Goal: Information Seeking & Learning: Learn about a topic

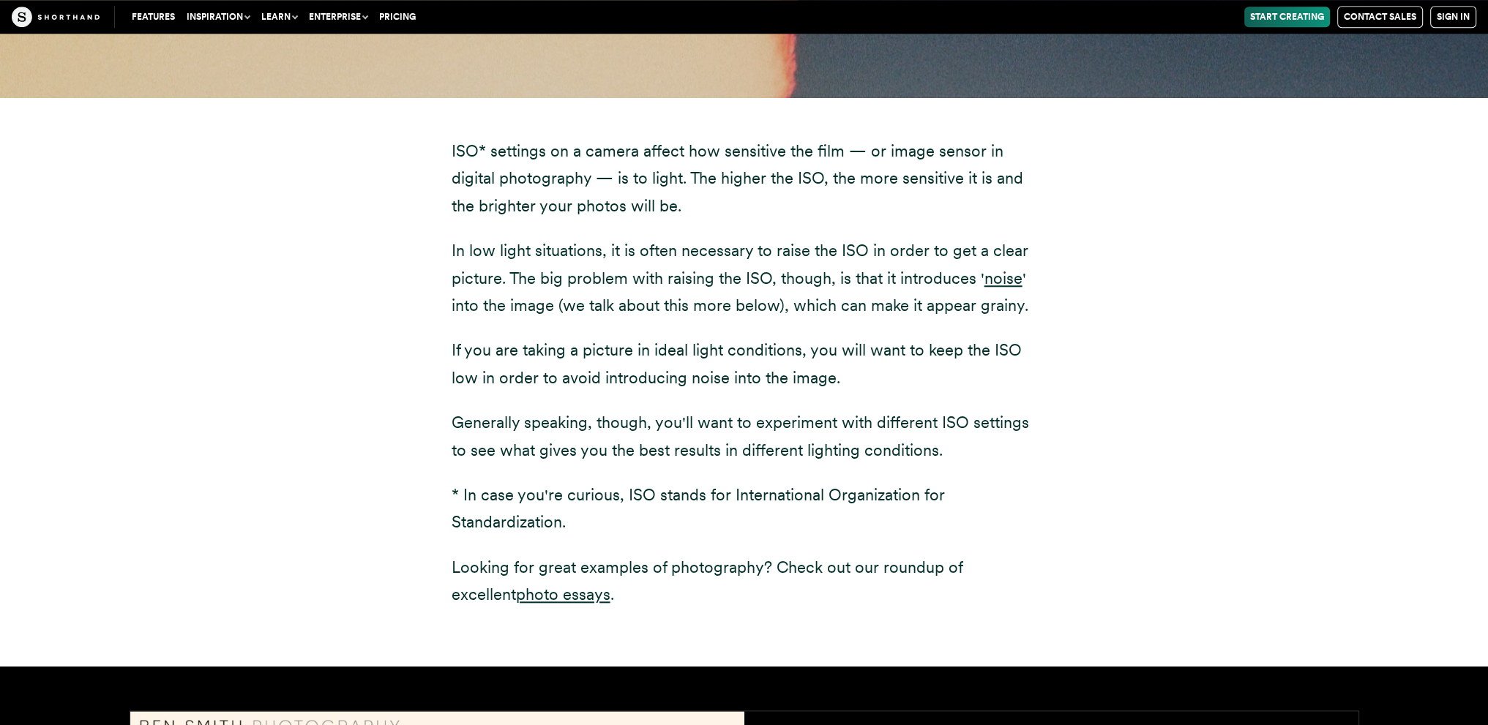
scroll to position [1830, 0]
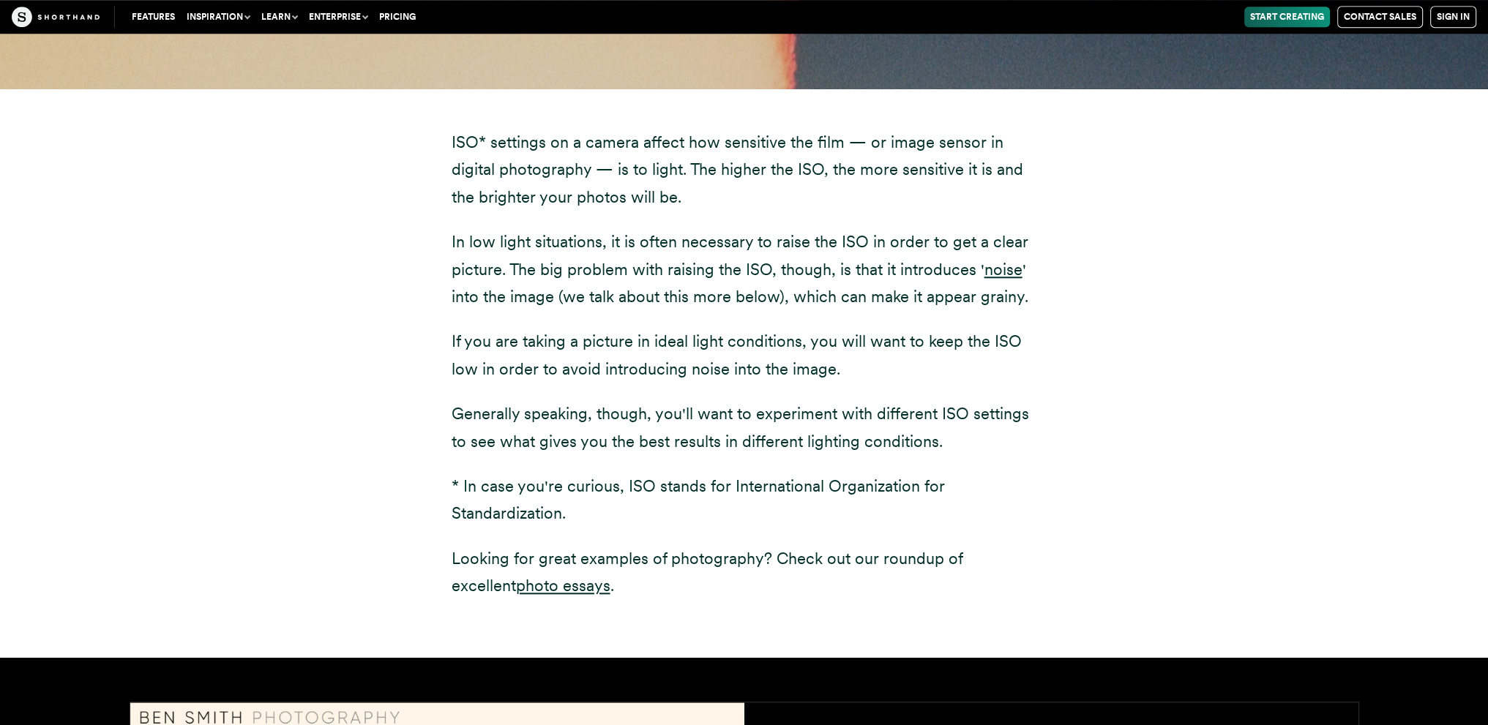
drag, startPoint x: 421, startPoint y: 143, endPoint x: 1192, endPoint y: 563, distance: 877.8
drag, startPoint x: 1192, startPoint y: 563, endPoint x: 1034, endPoint y: 516, distance: 164.9
click at [1034, 516] on p "* In case you're curious, ISO stands for International Organization for Standar…" at bounding box center [745, 500] width 586 height 55
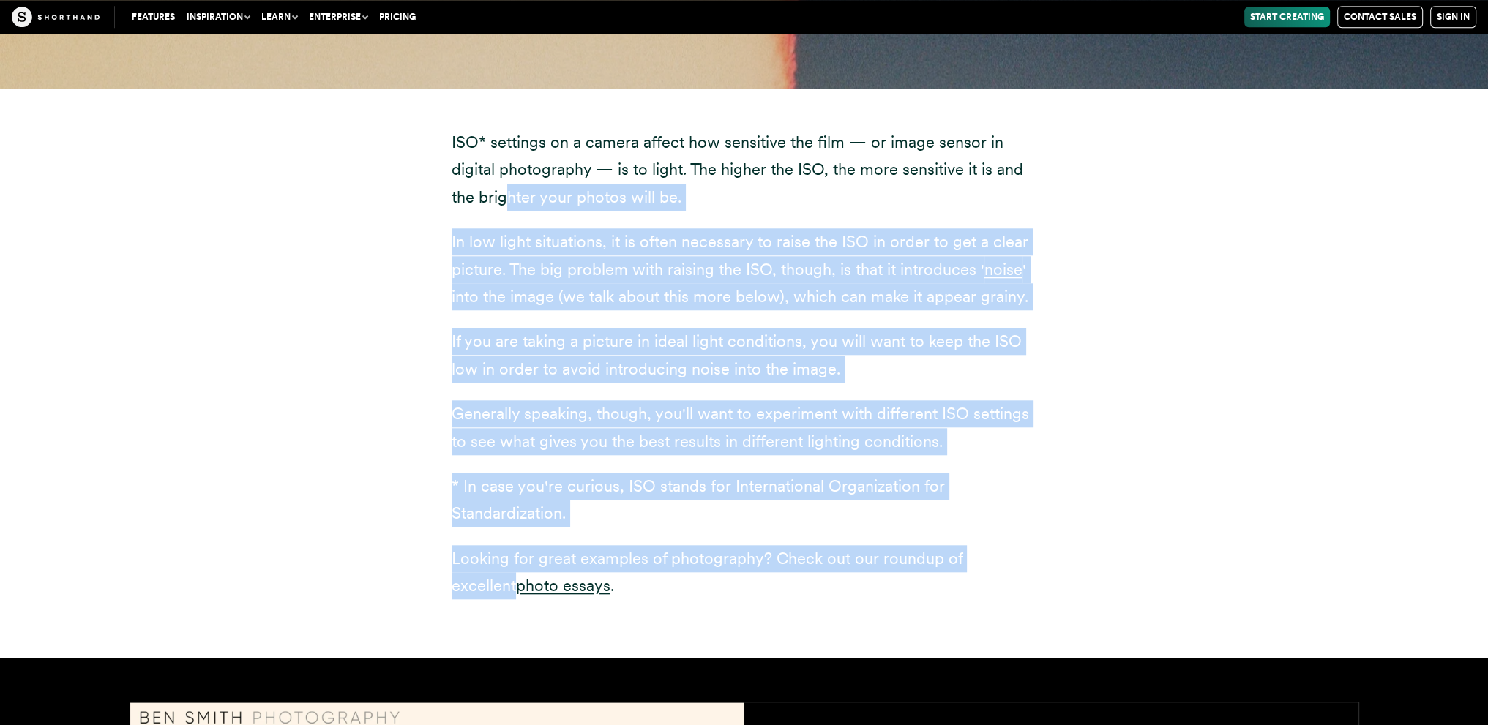
drag, startPoint x: 1039, startPoint y: 564, endPoint x: 416, endPoint y: 169, distance: 737.7
click at [439, 180] on div "ISO* settings on a camera affect how sensitive the film — or image sensor in di…" at bounding box center [744, 373] width 644 height 569
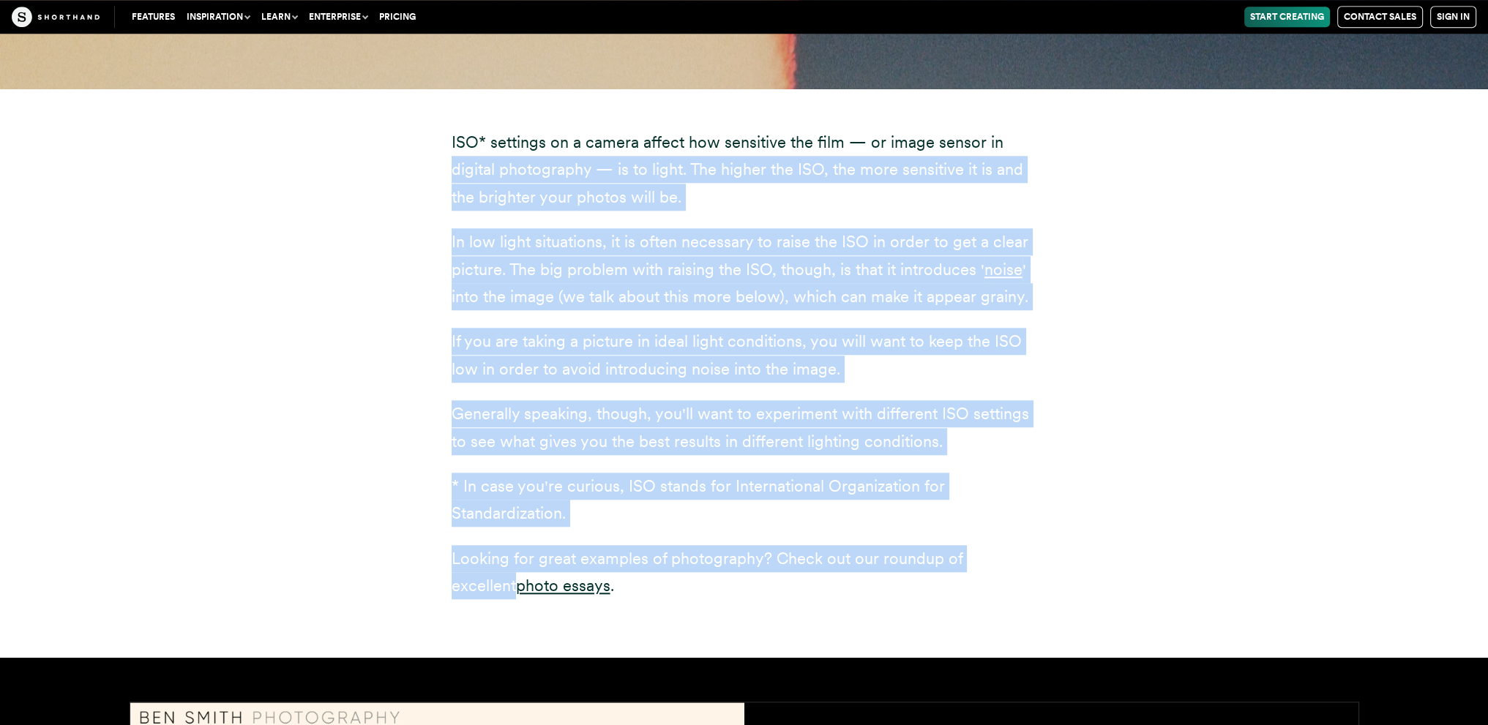
click at [416, 169] on div "ISO* settings on a camera affect how sensitive the film — or image sensor in di…" at bounding box center [744, 373] width 1288 height 569
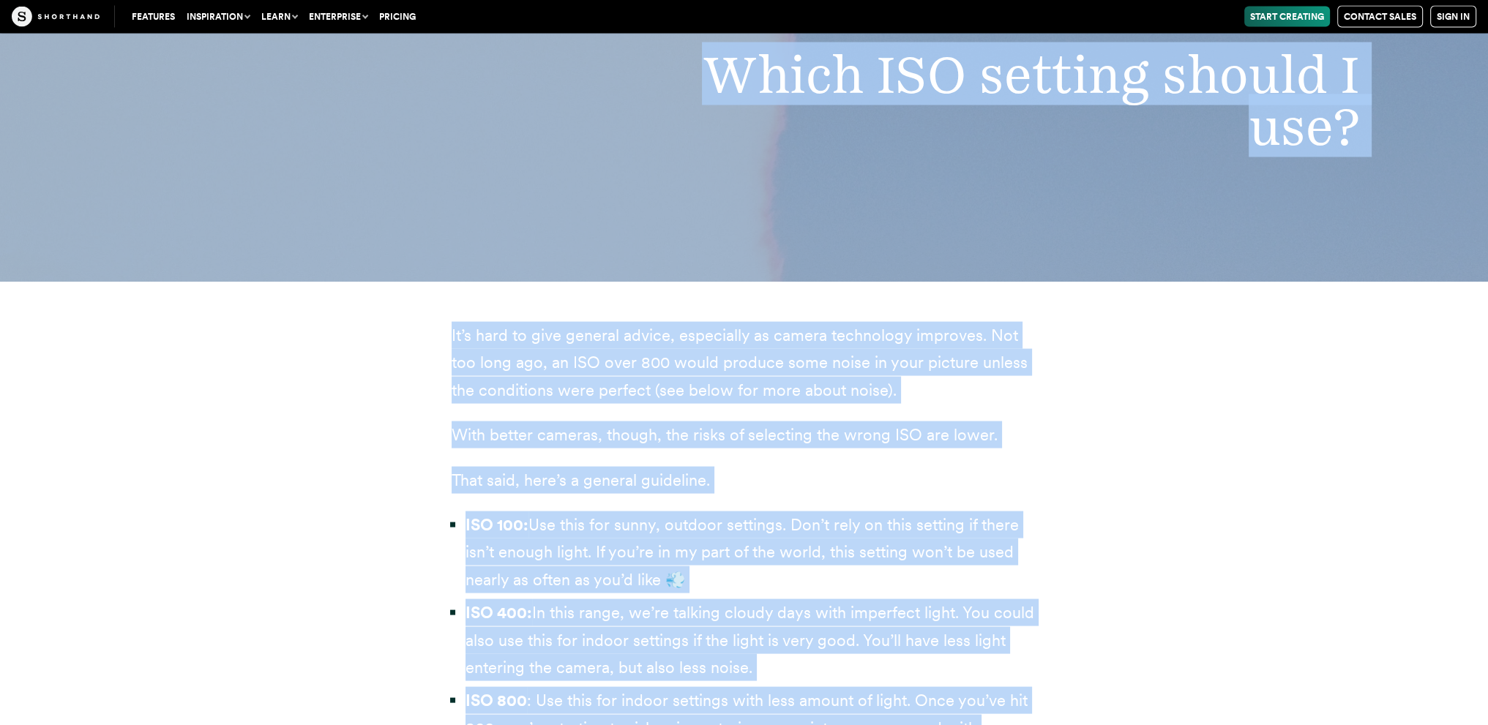
scroll to position [3964, 0]
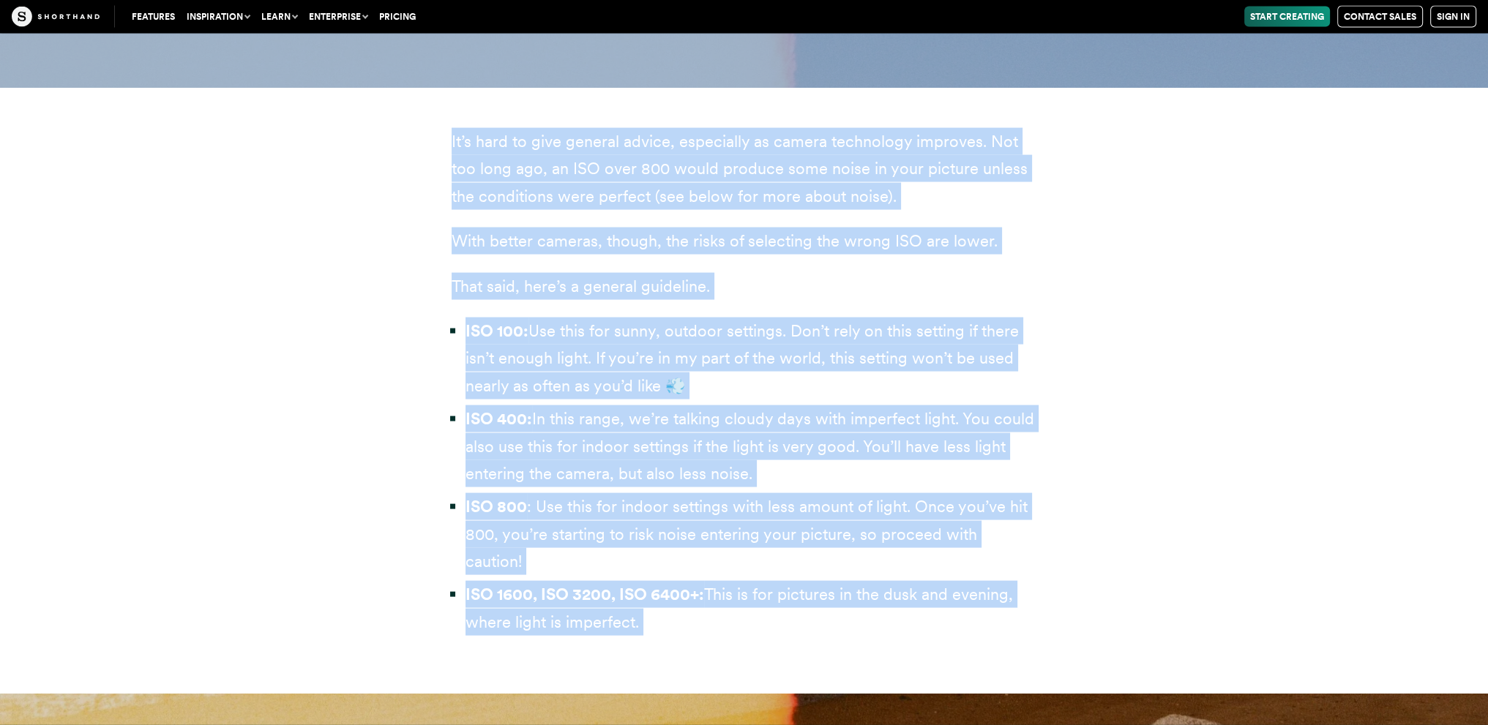
drag, startPoint x: 425, startPoint y: 140, endPoint x: 1452, endPoint y: 674, distance: 1157.6
click at [20, 264] on div "It’s hard to give general advice, especially as camera technology improves. Not…" at bounding box center [744, 391] width 1488 height 607
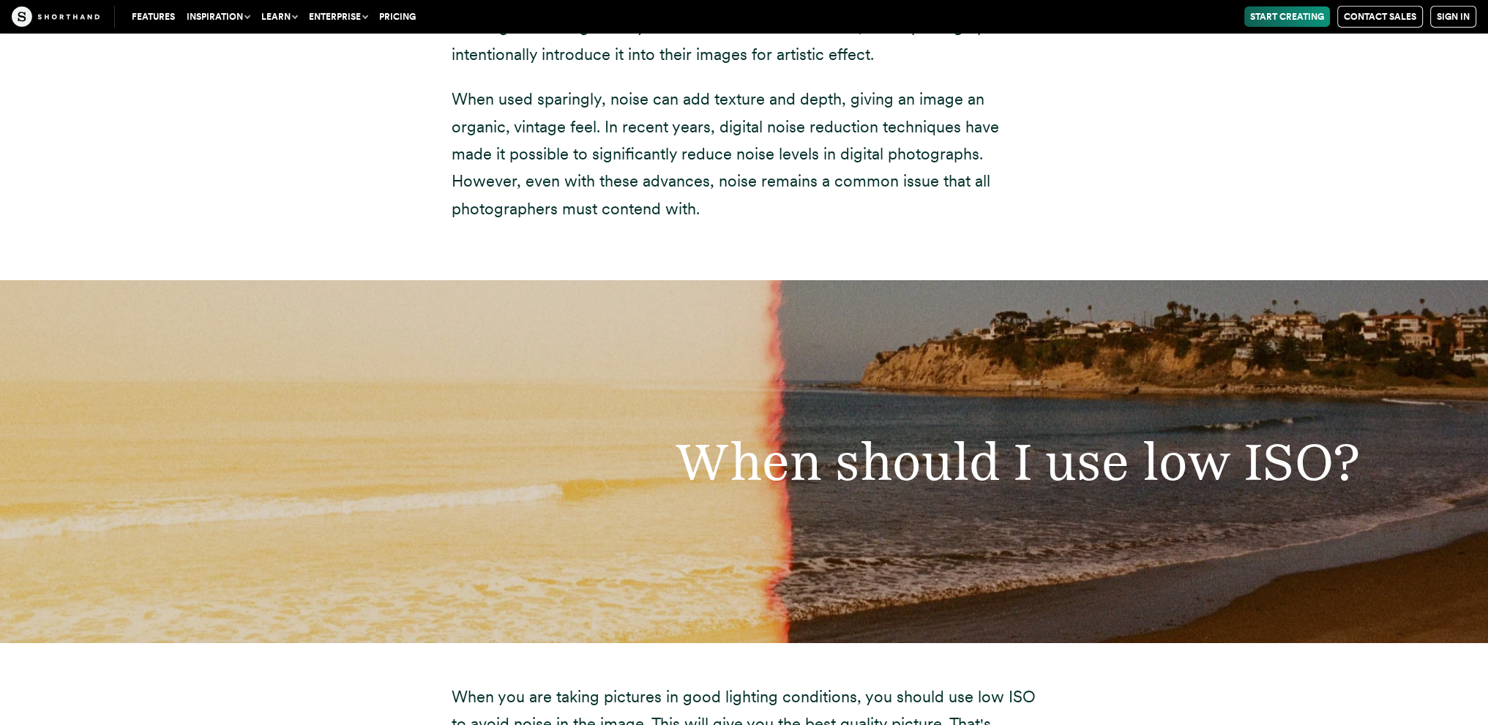
scroll to position [5944, 0]
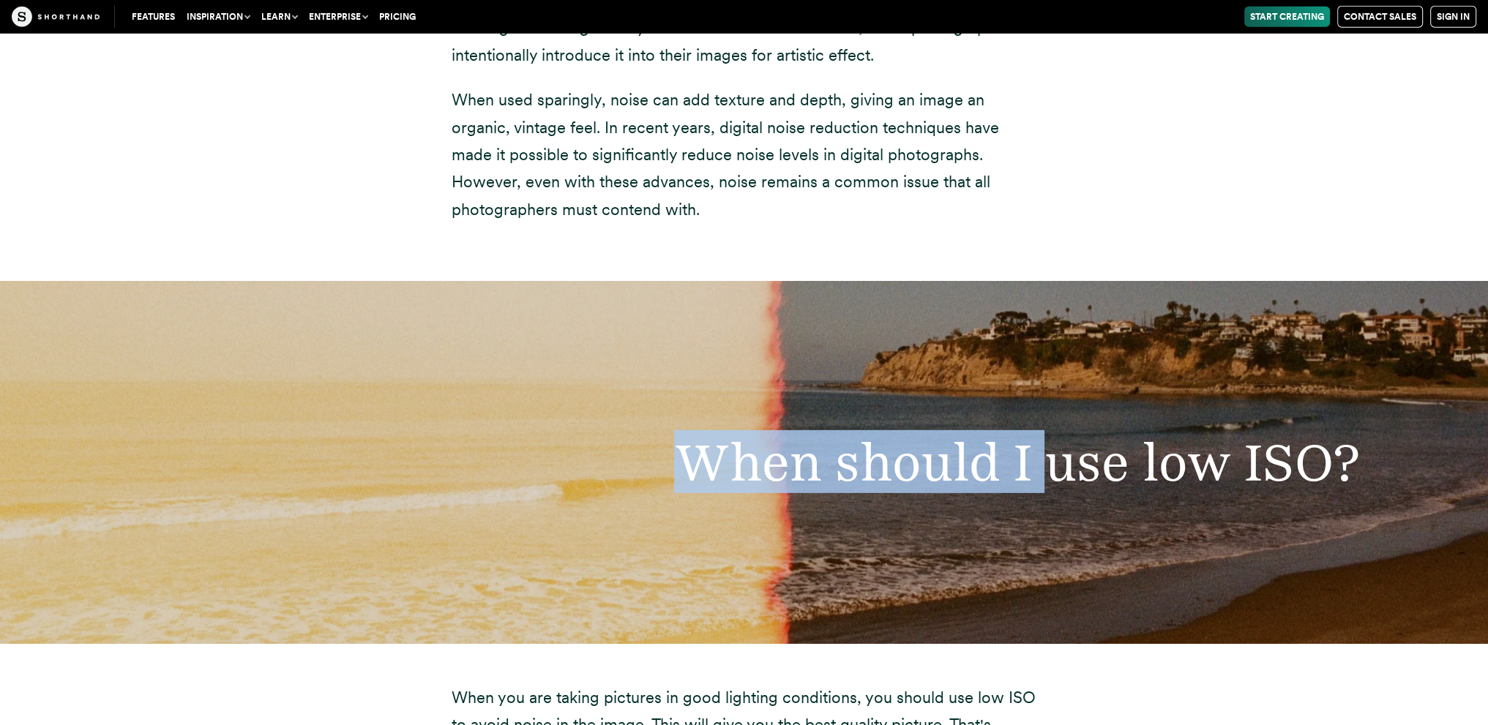
drag, startPoint x: 676, startPoint y: 441, endPoint x: 1045, endPoint y: 473, distance: 370.2
click at [1045, 473] on div "When should I use low ISO?" at bounding box center [744, 462] width 1488 height 363
click at [782, 329] on div "When should I use low ISO?" at bounding box center [744, 462] width 1488 height 363
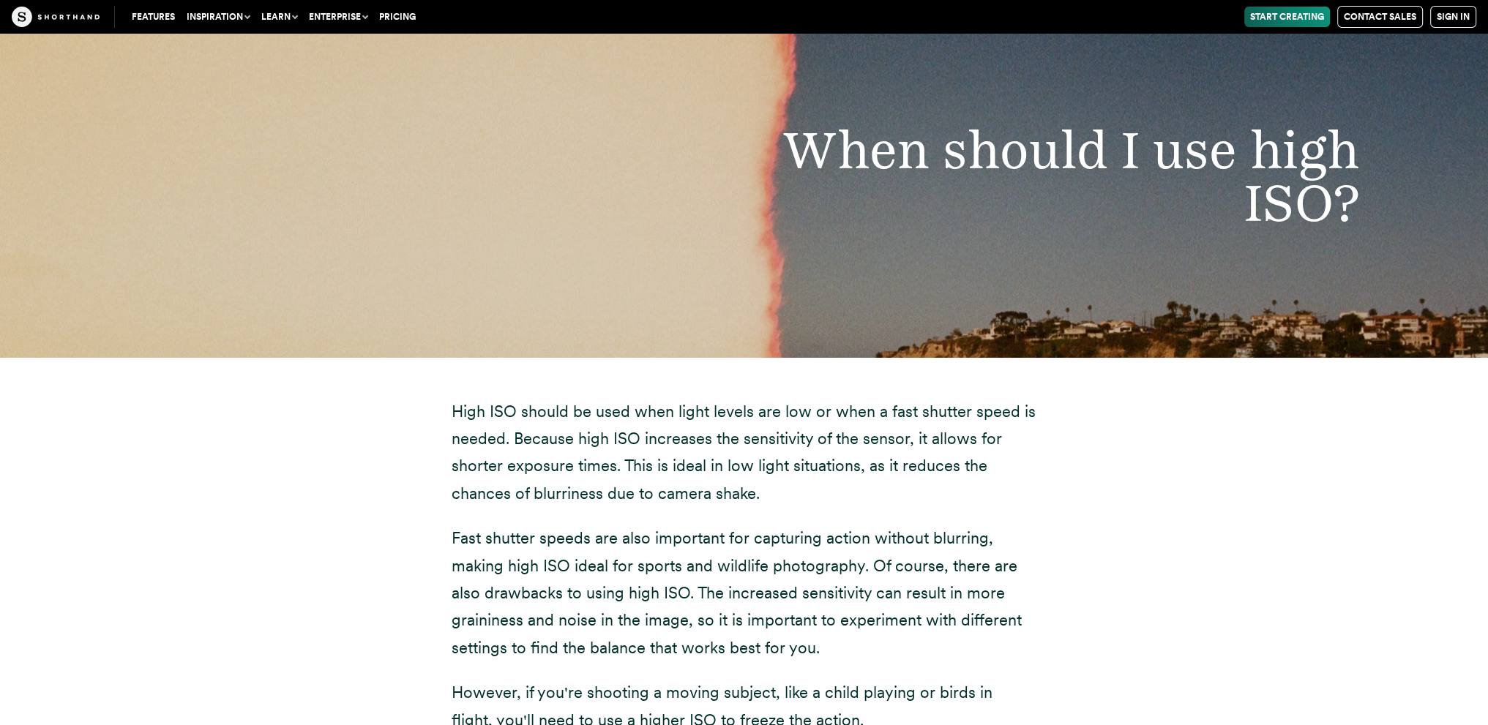
drag, startPoint x: 782, startPoint y: 329, endPoint x: 785, endPoint y: 524, distance: 194.7
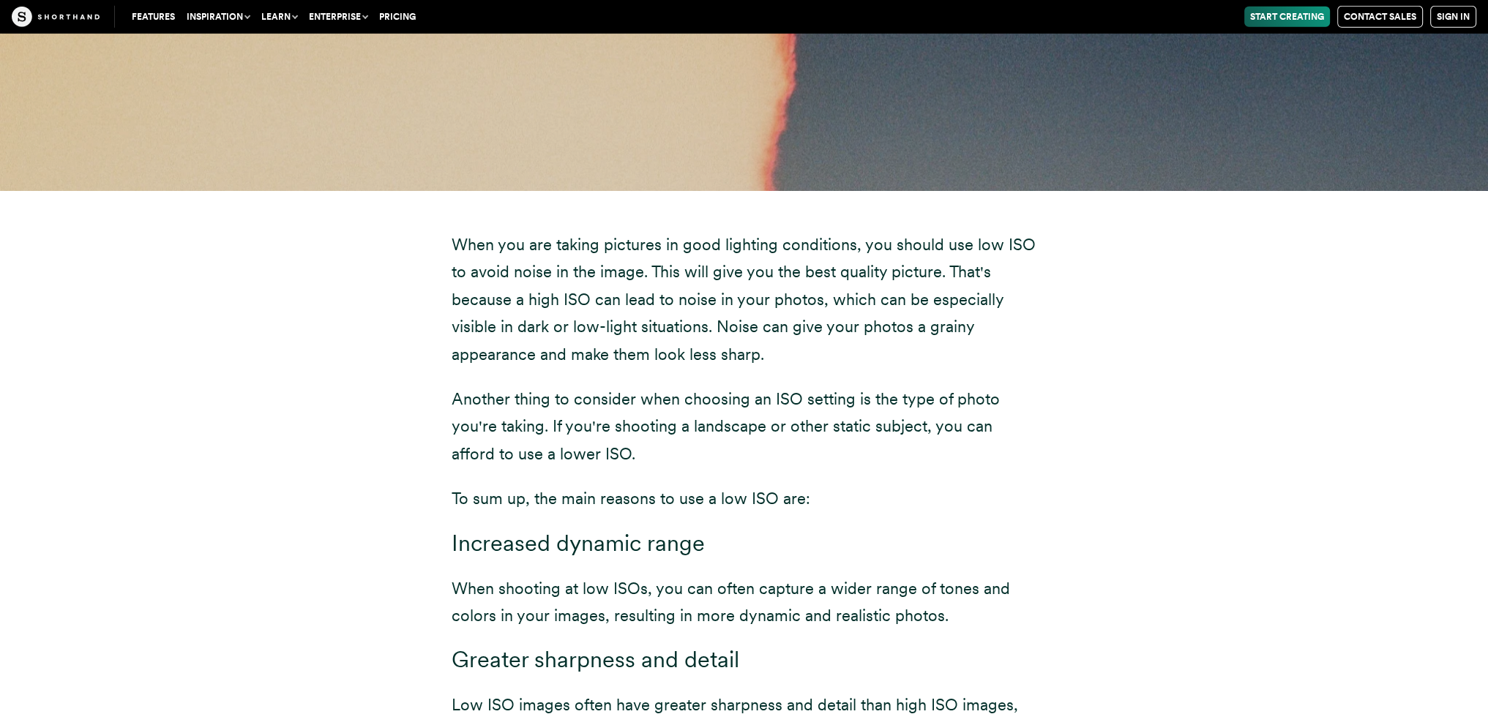
scroll to position [6390, 0]
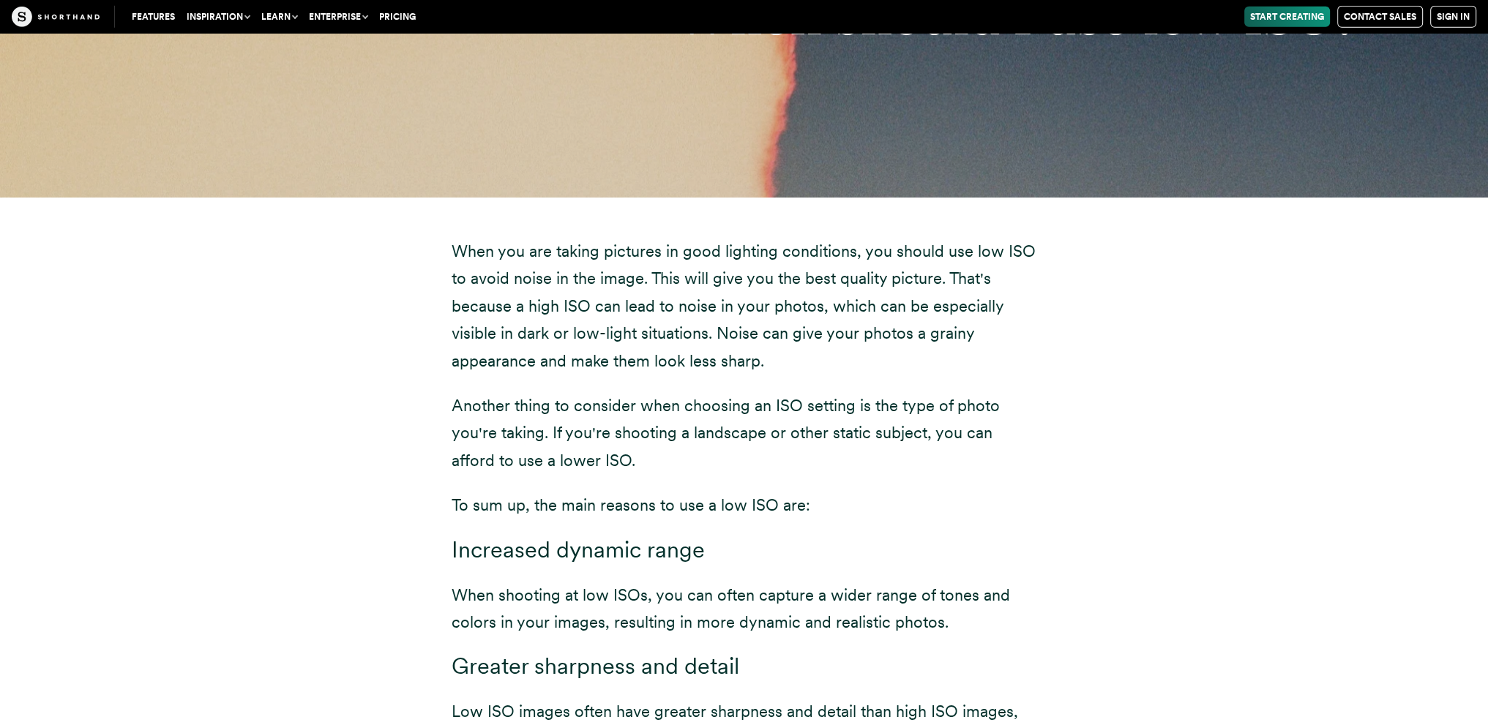
click at [1080, 282] on div "When you are taking pictures in good lighting conditions, you should use low IS…" at bounding box center [744, 563] width 1288 height 730
drag, startPoint x: 1080, startPoint y: 282, endPoint x: 752, endPoint y: 130, distance: 361.5
click at [752, 130] on div "When should I use low ISO?" at bounding box center [744, 16] width 1488 height 363
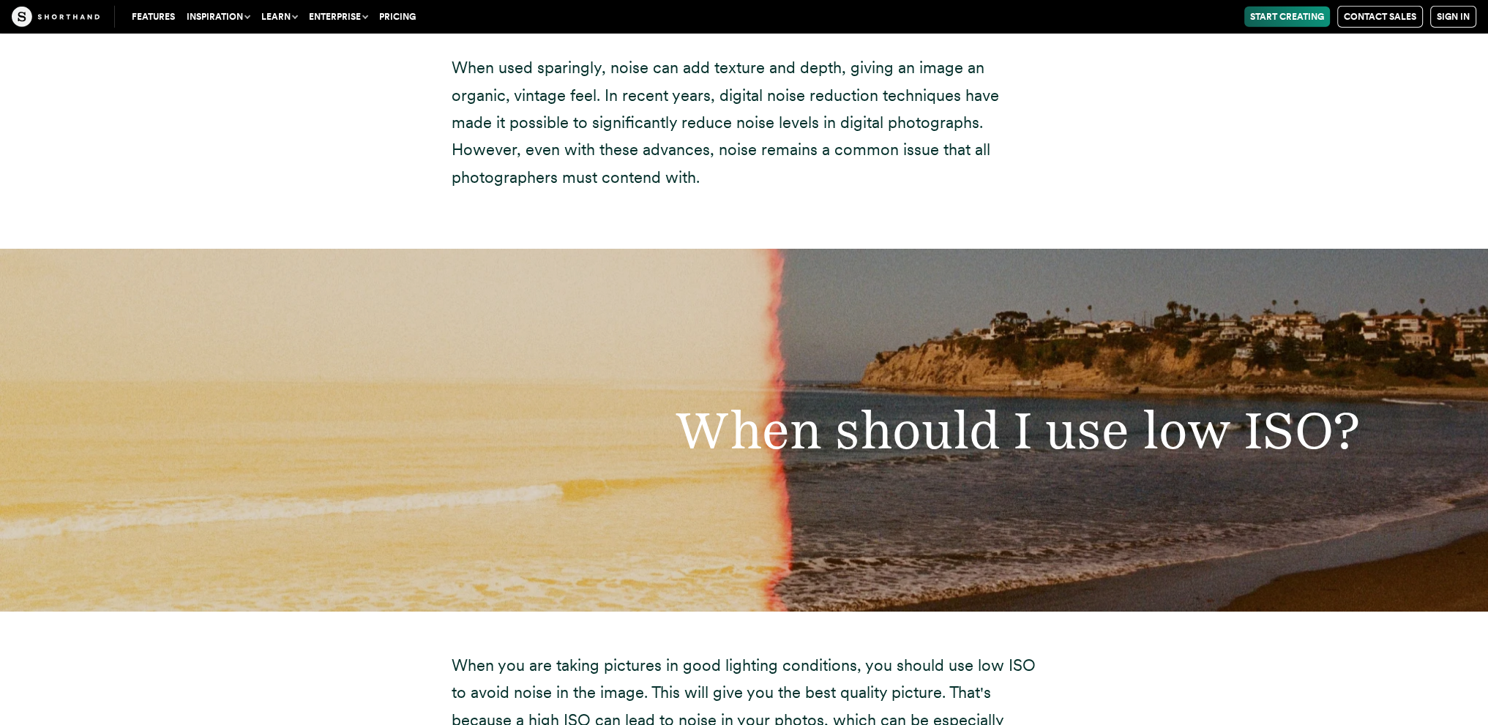
scroll to position [5951, 0]
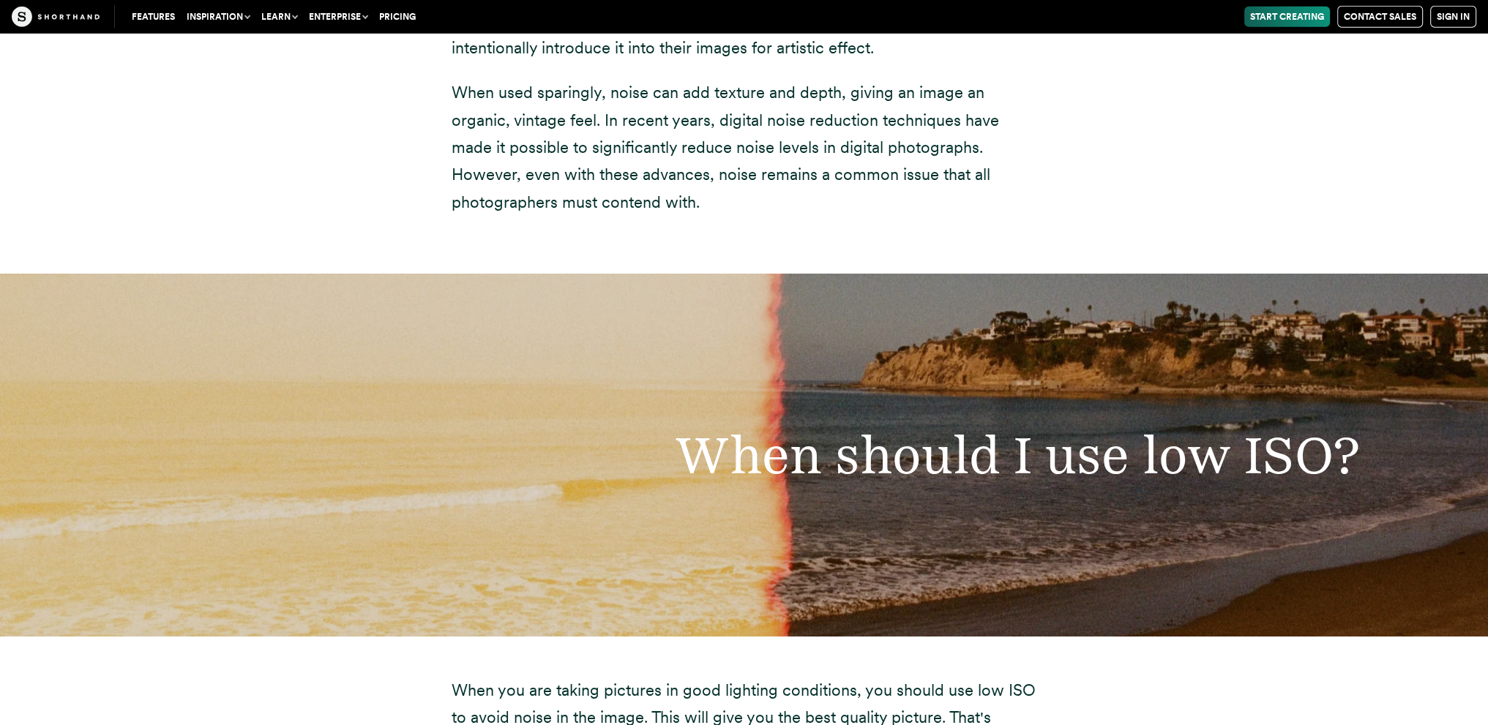
drag, startPoint x: 776, startPoint y: 246, endPoint x: 155, endPoint y: 322, distance: 625.4
click at [155, 322] on article "A beginner's guide to ISO in photography 7 minute read Have you ever taken a pi…" at bounding box center [744, 300] width 1488 height 12434
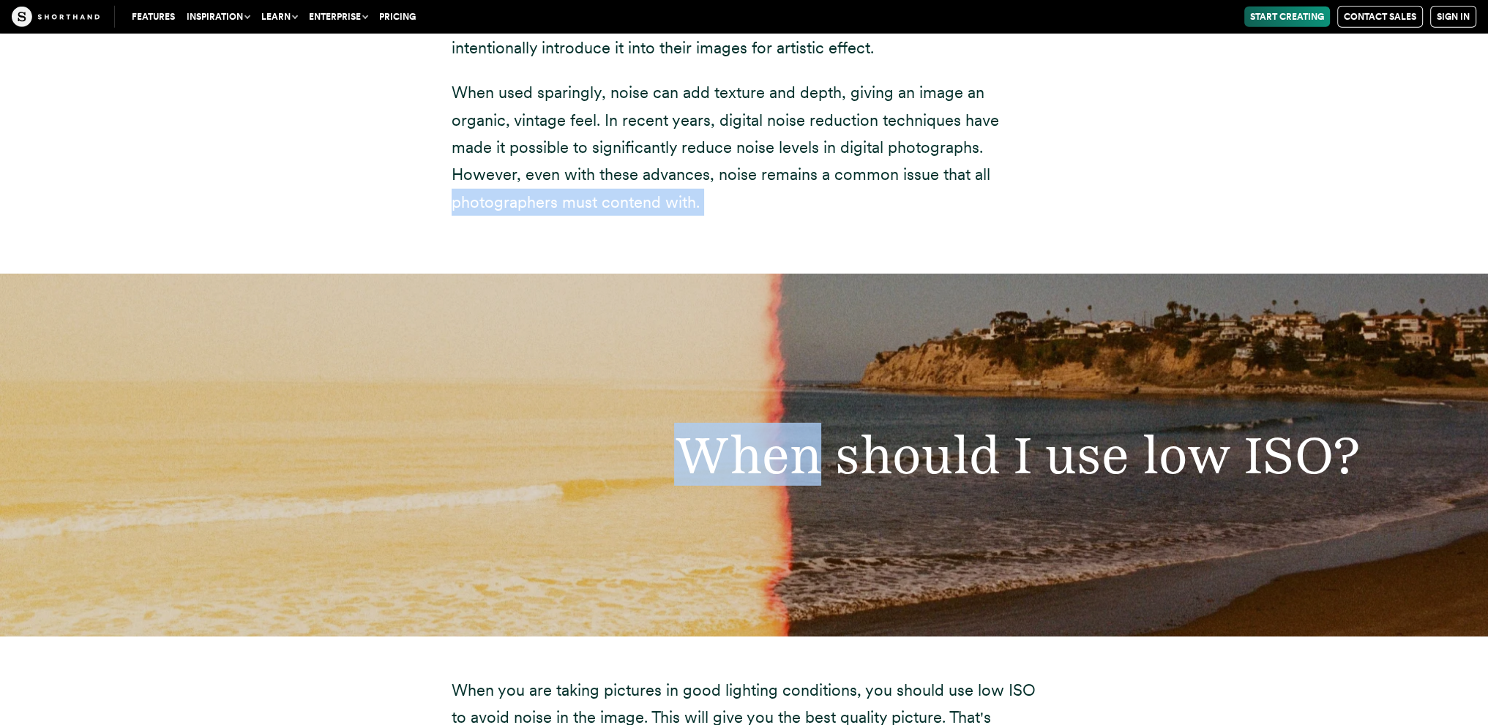
drag, startPoint x: 0, startPoint y: 242, endPoint x: 821, endPoint y: 550, distance: 876.5
click at [821, 550] on article "A beginner's guide to ISO in photography 7 minute read Have you ever taken a pi…" at bounding box center [744, 300] width 1488 height 12434
click at [821, 550] on div "When should I use low ISO?" at bounding box center [744, 455] width 1488 height 363
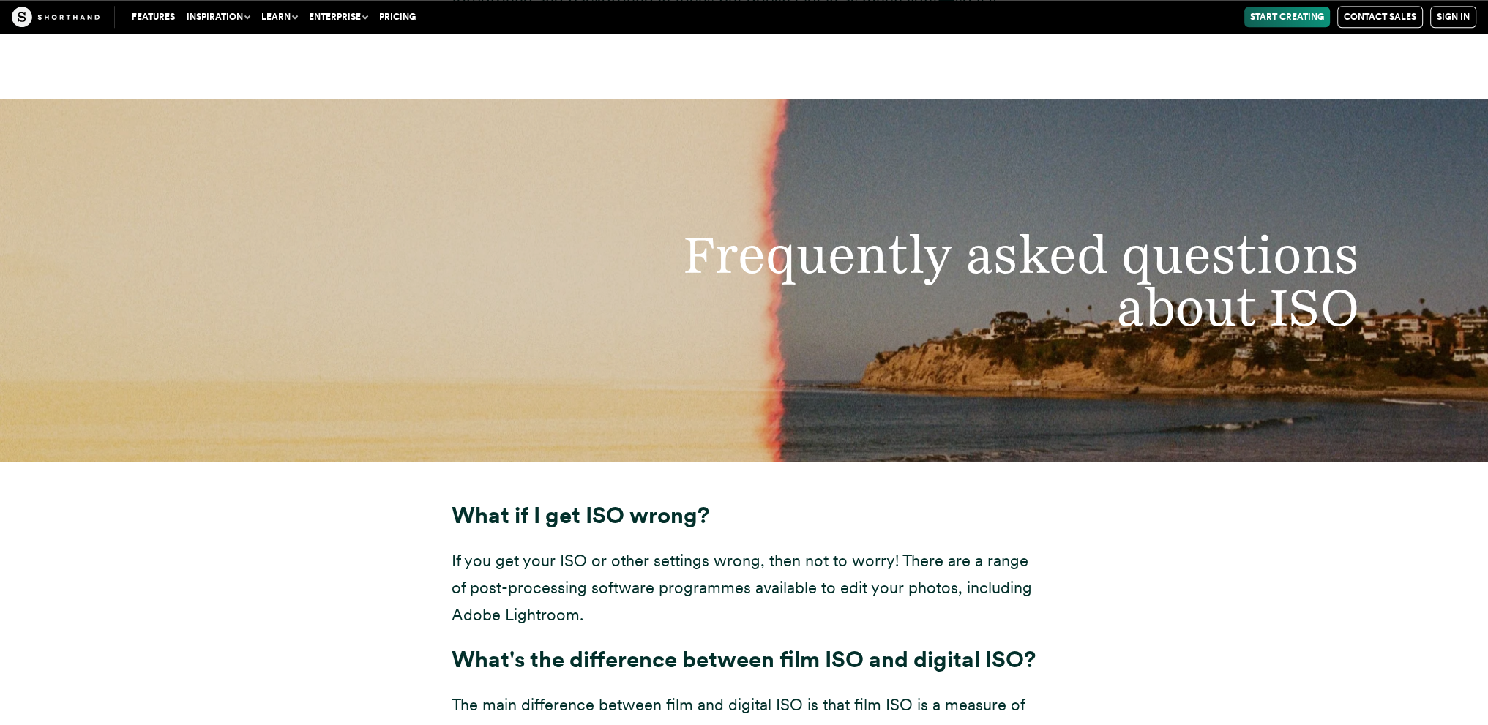
scroll to position [9635, 0]
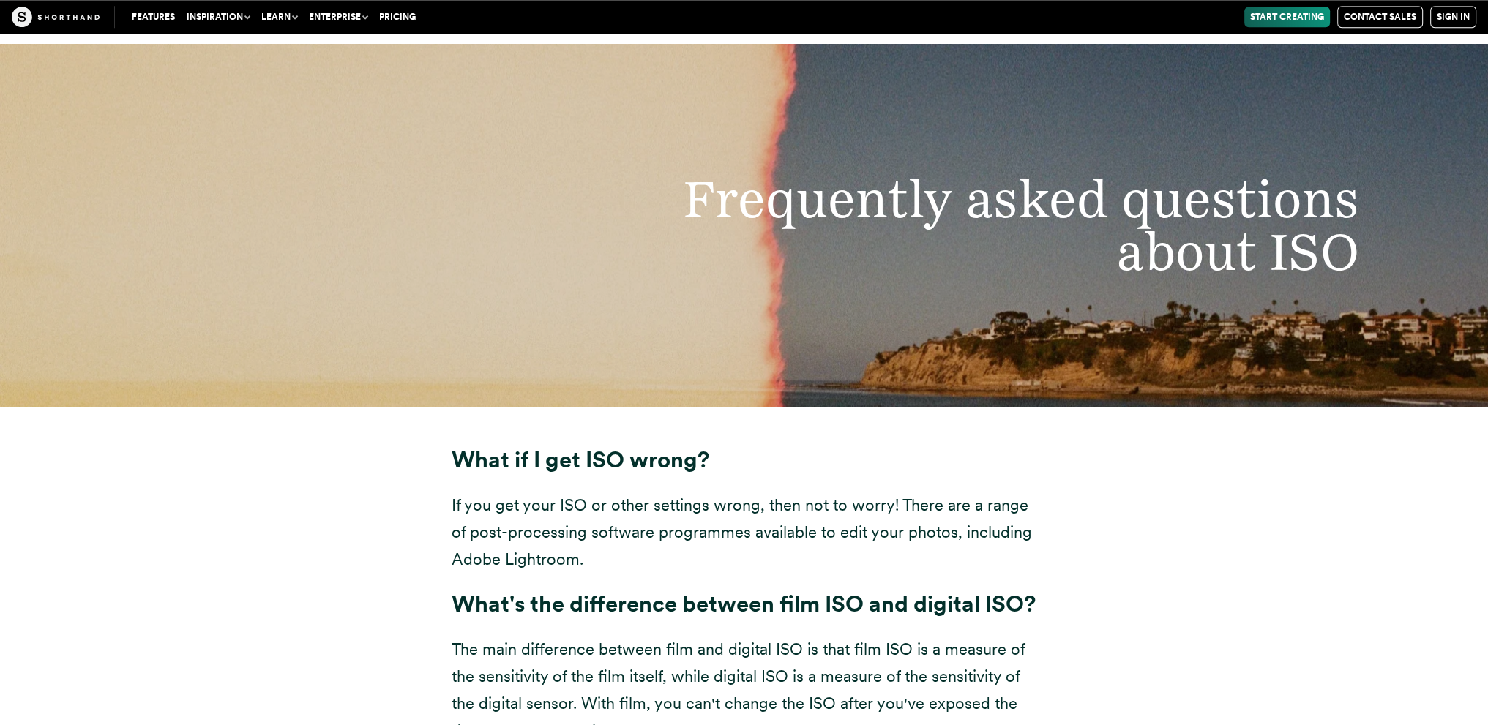
drag, startPoint x: 1118, startPoint y: 476, endPoint x: 906, endPoint y: 462, distance: 212.7
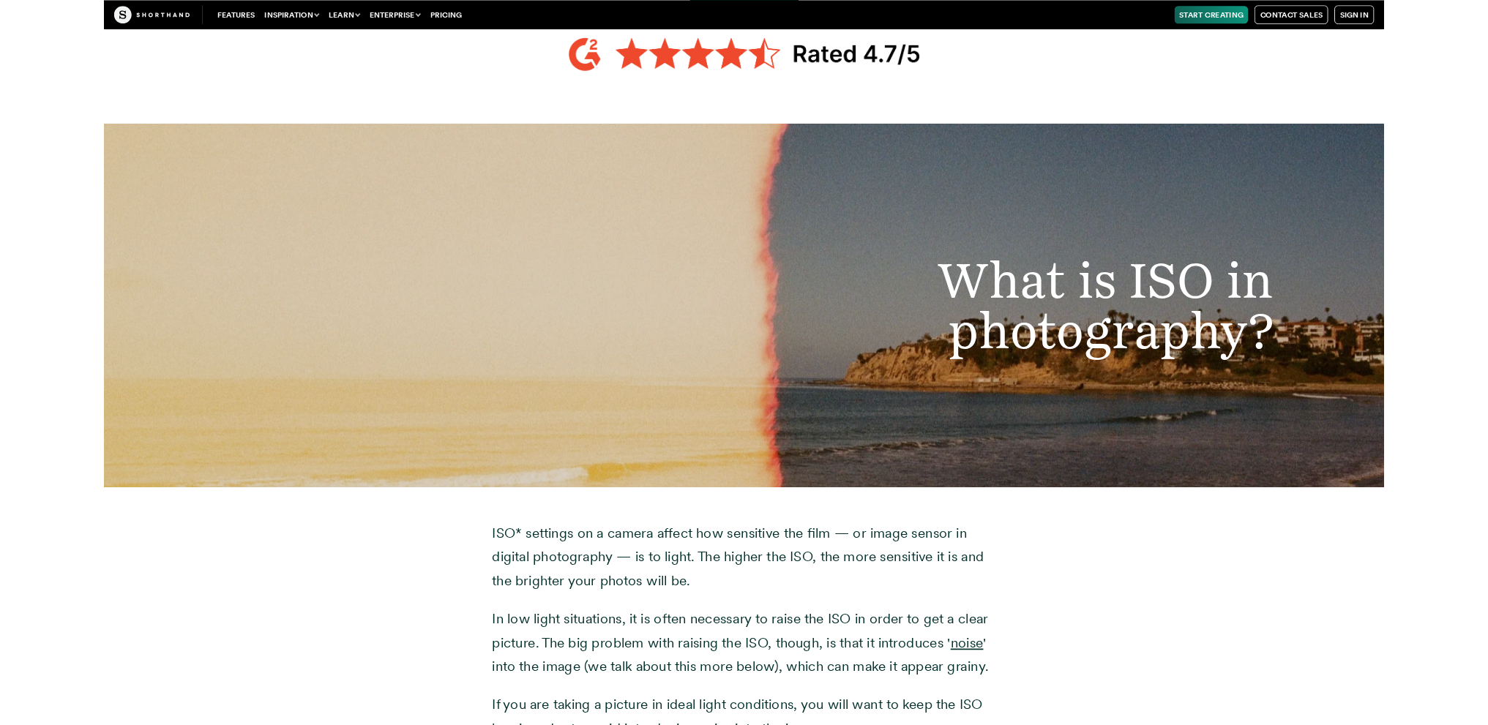
scroll to position [1411, 0]
